Goal: Task Accomplishment & Management: Manage account settings

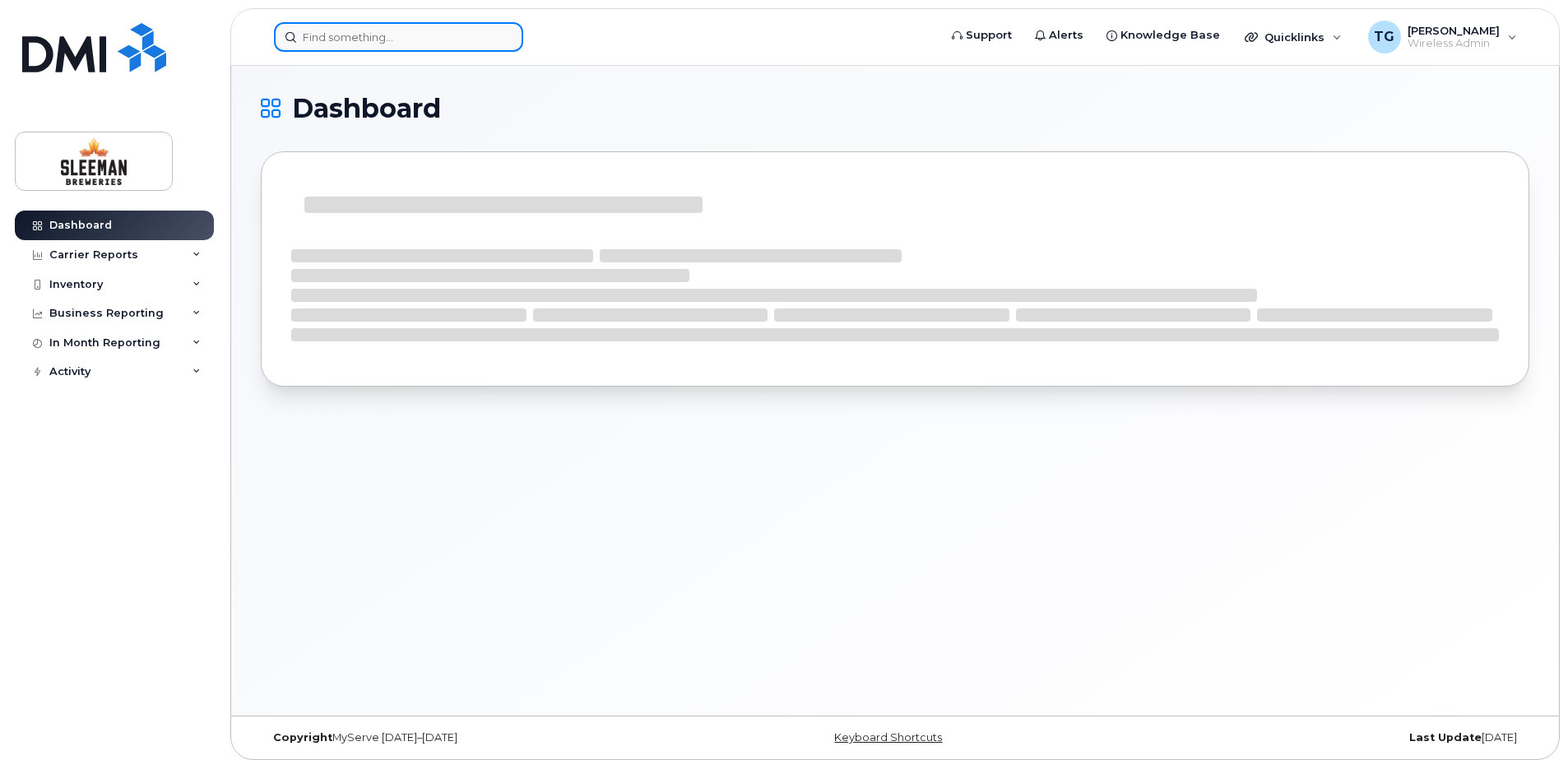
click at [424, 42] on input at bounding box center [398, 37] width 249 height 30
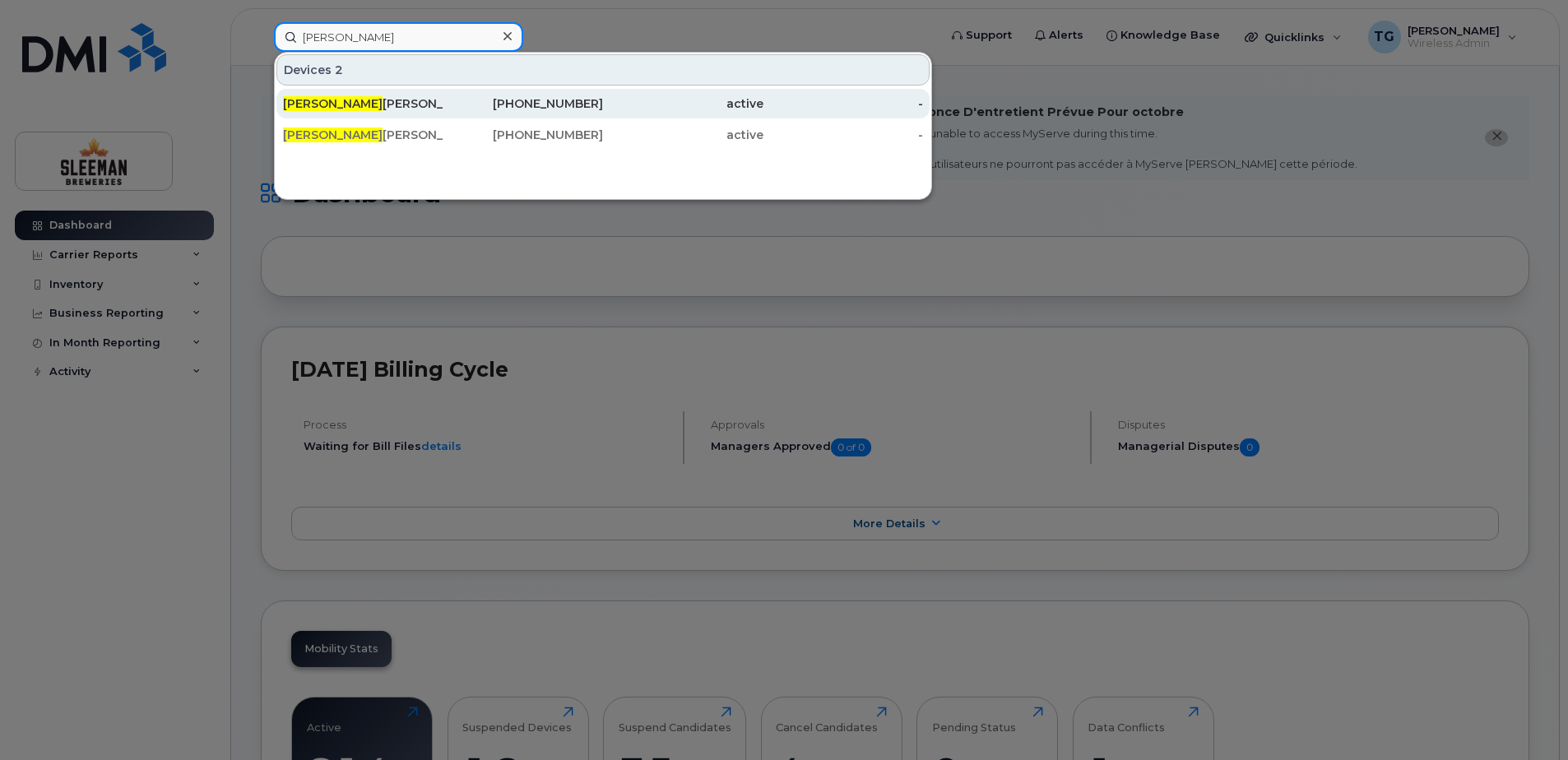
type input "hilary"
click at [395, 96] on div "Hilary Hewson Data" at bounding box center [362, 103] width 161 height 17
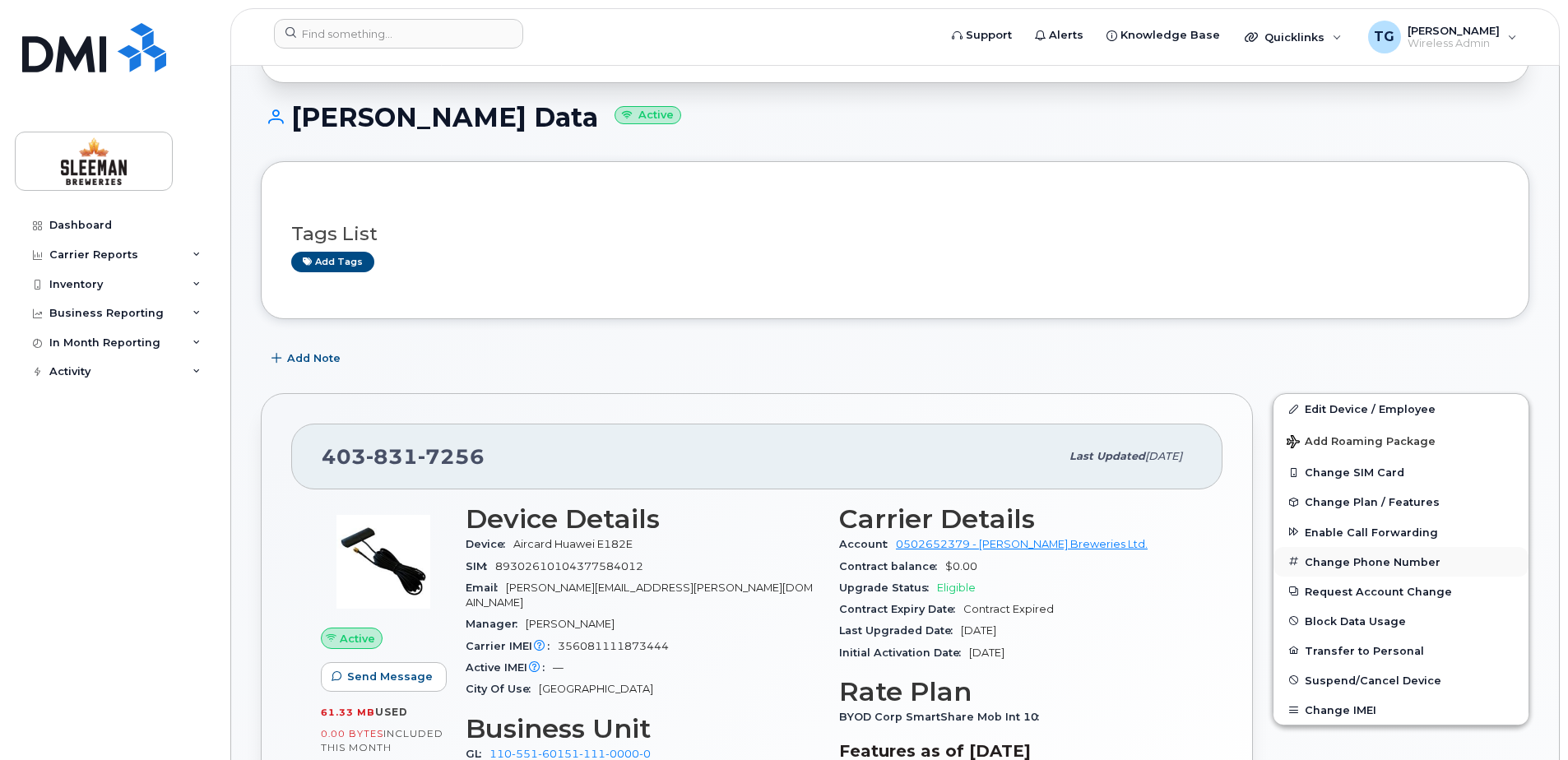
scroll to position [247, 0]
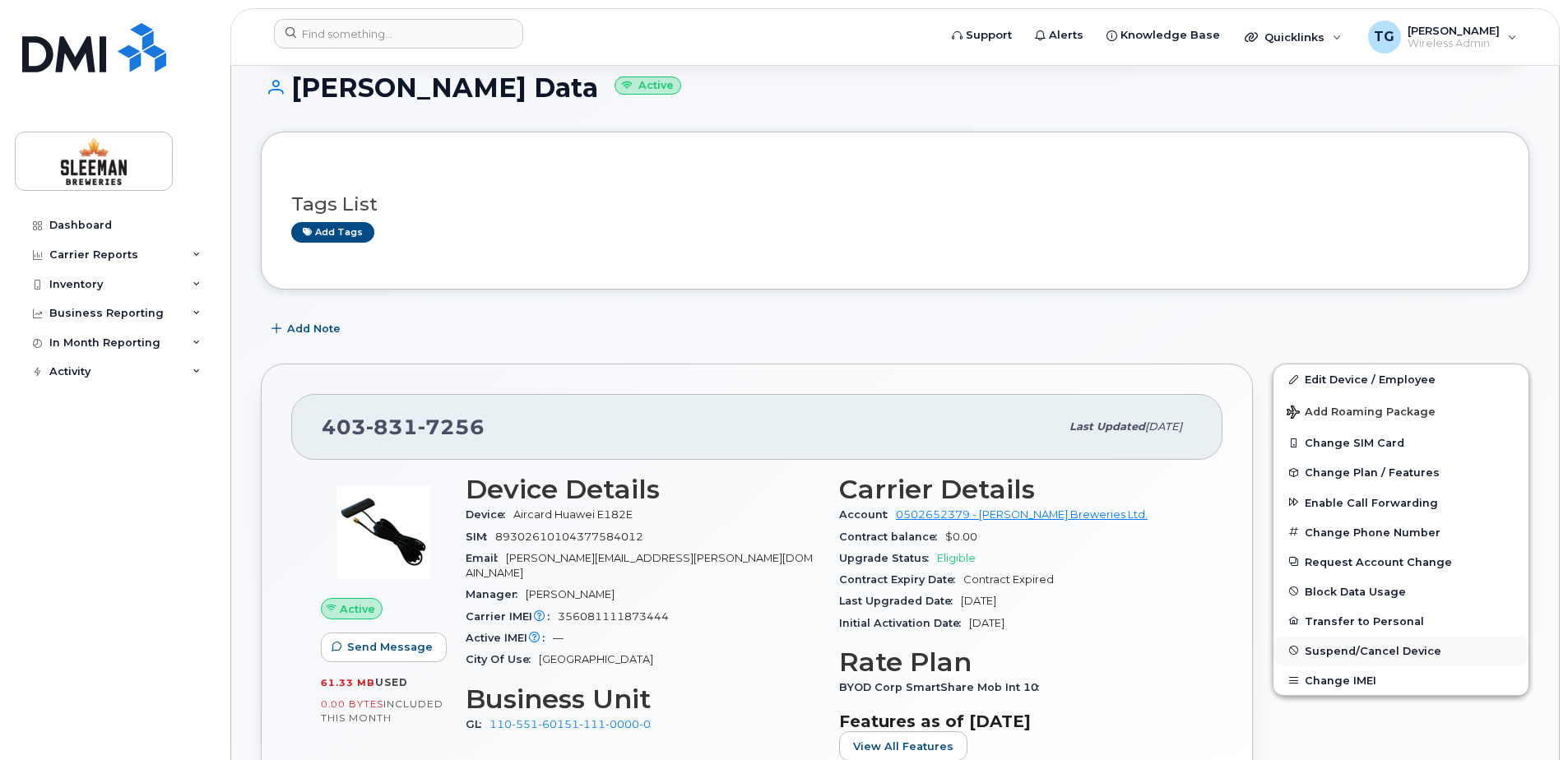
click at [1351, 650] on span "Suspend/Cancel Device" at bounding box center [1373, 650] width 137 height 13
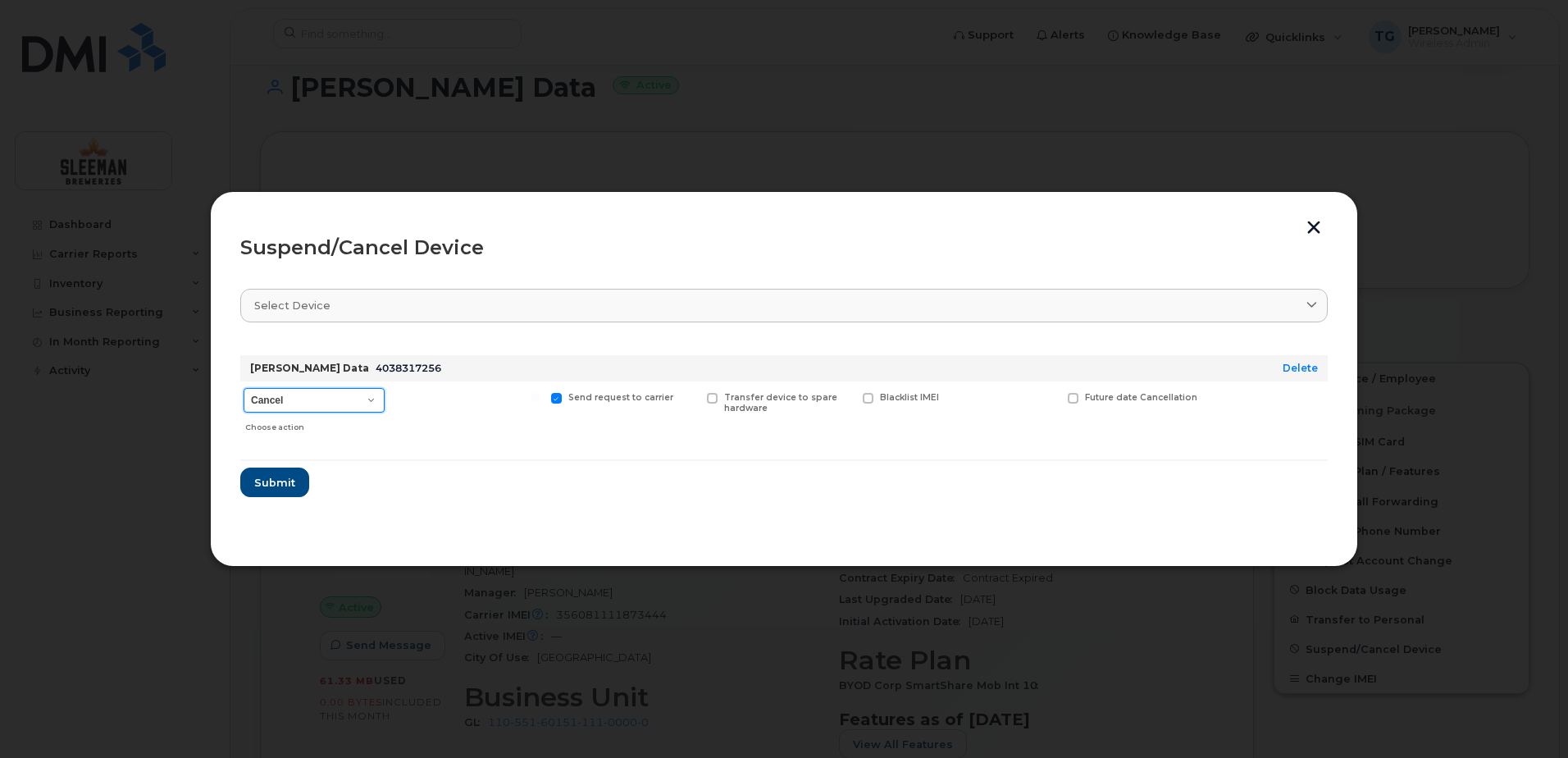
click at [347, 395] on select "Cancel Suspend - Extend Suspension Suspend - Reduced Rate Suspend - Full Rate S…" at bounding box center [314, 400] width 141 height 25
select select "[object Object]"
click at [243, 388] on select "Cancel Suspend - Extend Suspension Suspend - Reduced Rate Suspend - Full Rate S…" at bounding box center [314, 400] width 141 height 25
click at [266, 487] on span "Submit" at bounding box center [274, 483] width 41 height 16
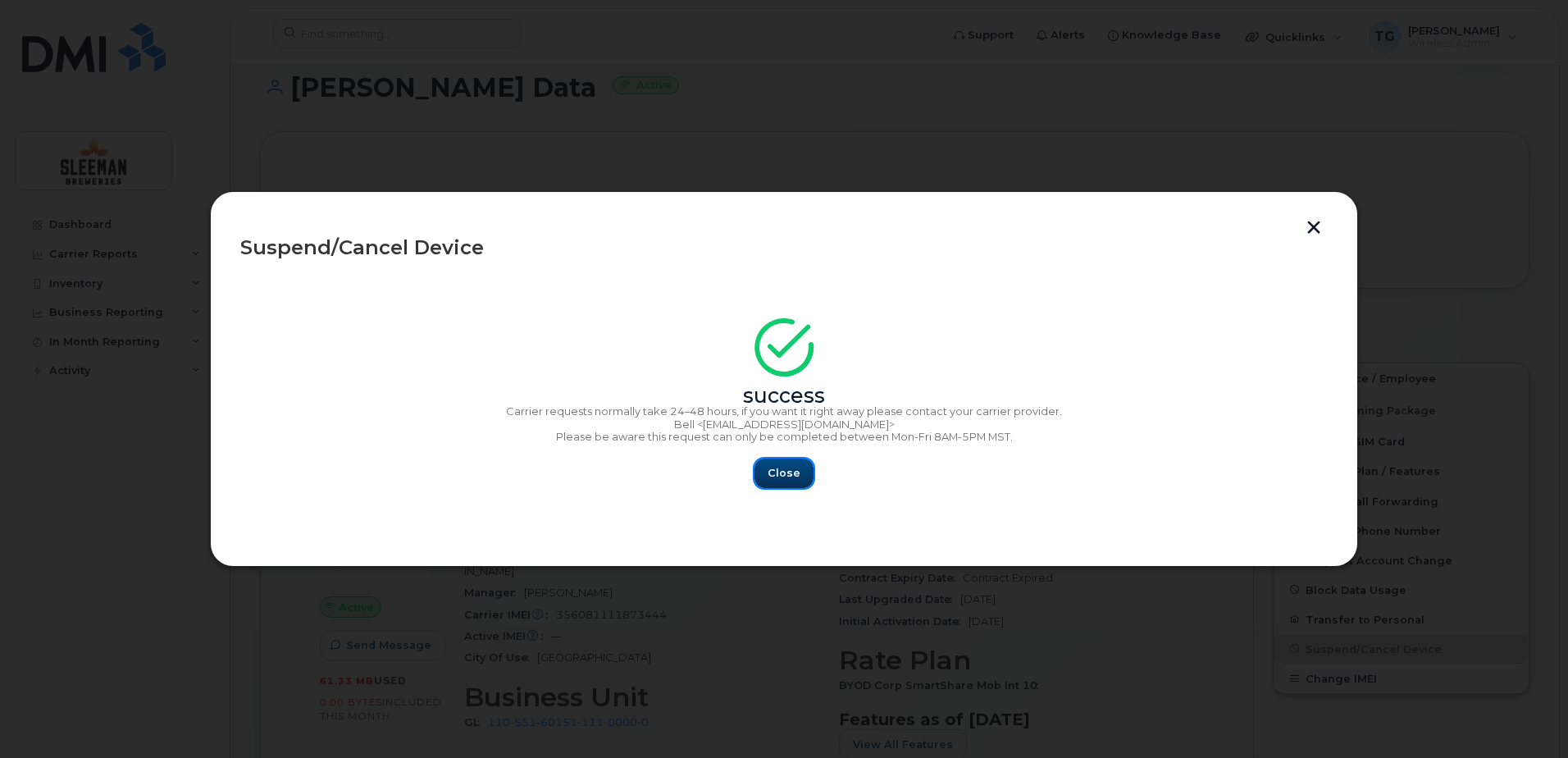
click at [782, 477] on span "Close" at bounding box center [784, 473] width 32 height 16
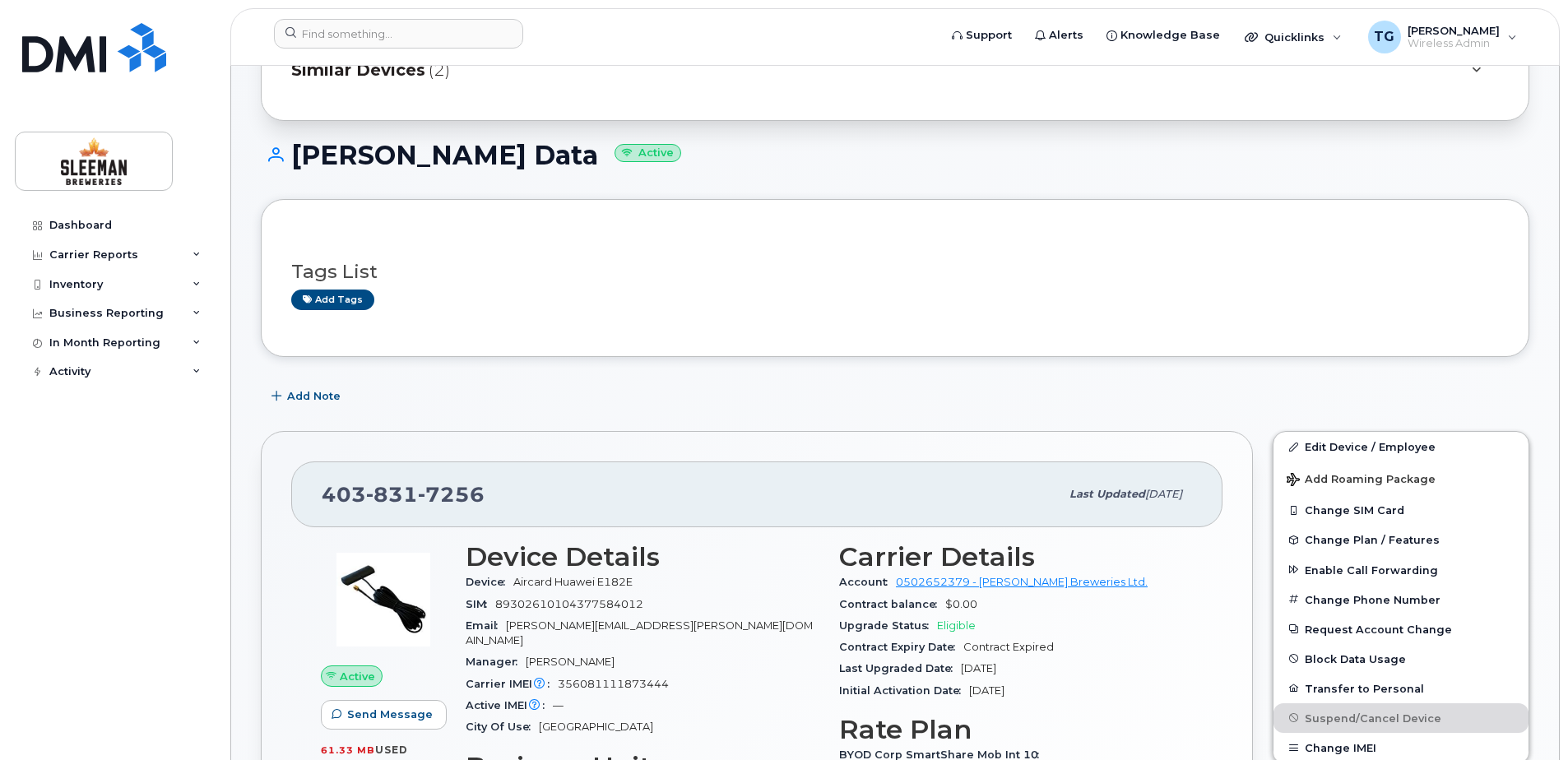
scroll to position [0, 0]
